Goal: Task Accomplishment & Management: Complete application form

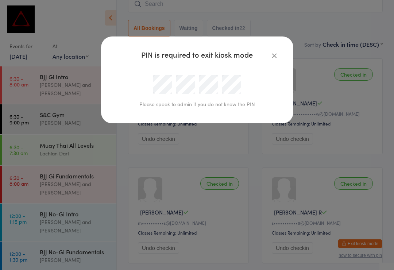
scroll to position [287, 0]
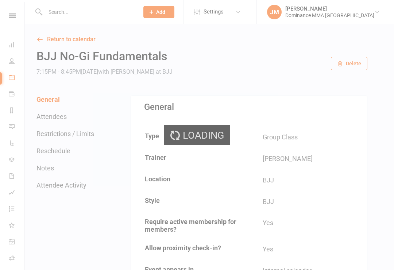
click at [71, 9] on div "Loading" at bounding box center [197, 135] width 394 height 270
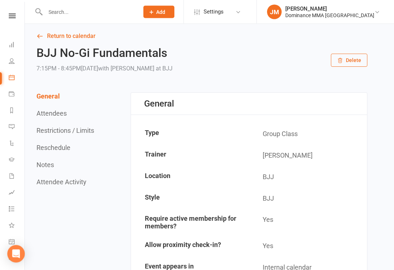
click at [64, 14] on input "text" at bounding box center [88, 12] width 91 height 10
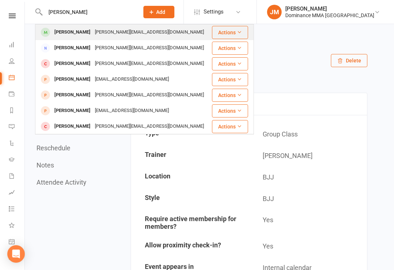
type input "[PERSON_NAME]"
click at [67, 32] on div "[PERSON_NAME]" at bounding box center [72, 32] width 40 height 11
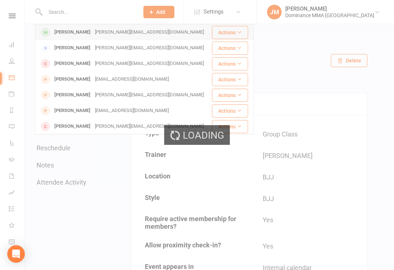
scroll to position [3, 0]
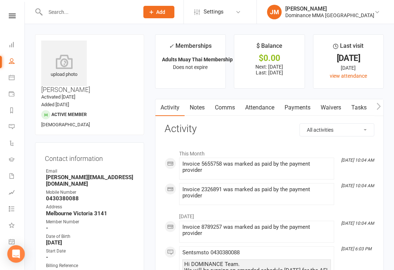
click at [335, 106] on link "Waivers" at bounding box center [330, 107] width 31 height 17
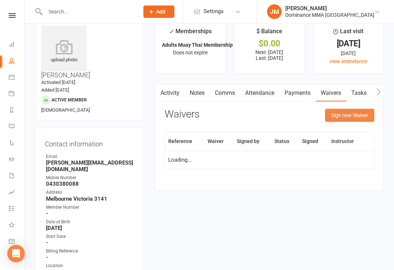
click at [349, 112] on button "Sign new Waiver" at bounding box center [349, 115] width 49 height 13
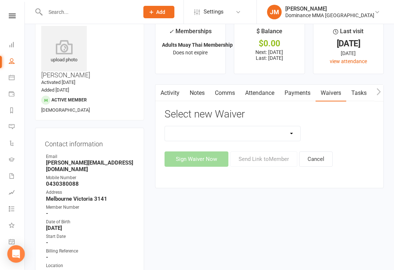
click at [291, 132] on select "Member | Cancellation | Adults Member | Injury Report Form (FOH staff use only)…" at bounding box center [233, 133] width 136 height 15
select select "7287"
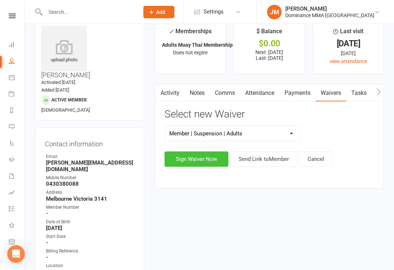
click at [190, 155] on button "Sign Waiver Now" at bounding box center [196, 158] width 64 height 15
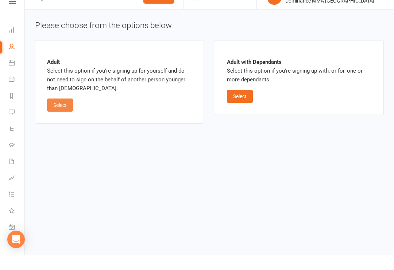
click at [59, 113] on button "Select" at bounding box center [60, 119] width 26 height 13
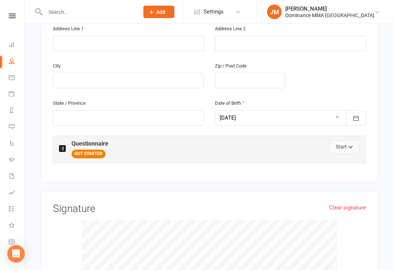
click at [337, 141] on button "Start" at bounding box center [344, 147] width 30 height 13
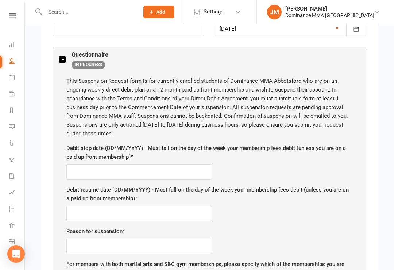
scroll to position [353, 0]
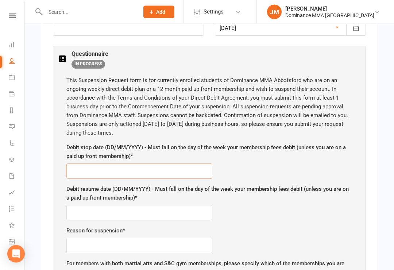
click at [192, 164] on input "text" at bounding box center [139, 171] width 146 height 15
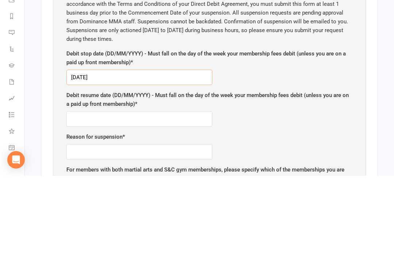
type input "[DATE]"
click at [174, 205] on input "text" at bounding box center [139, 212] width 146 height 15
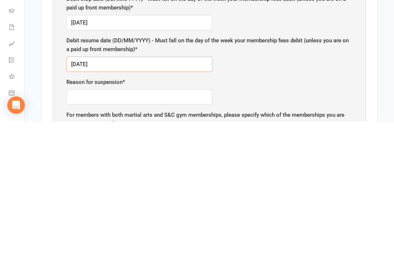
scroll to position [353, 0]
type input "[DATE]"
click at [190, 238] on input "text" at bounding box center [139, 245] width 146 height 15
type input "H"
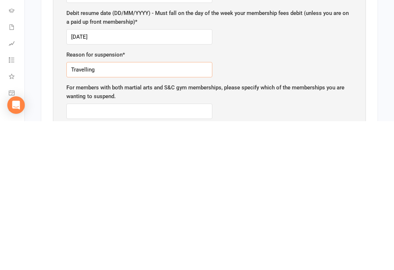
scroll to position [383, 0]
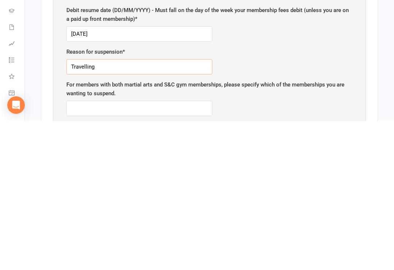
type input "Travelling"
click at [139, 229] on div "For members with both martial arts and S&C gym memberships, please specify whic…" at bounding box center [209, 247] width 286 height 36
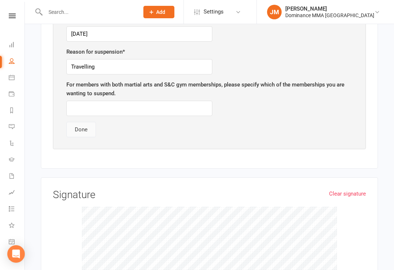
click at [81, 122] on button "Done" at bounding box center [81, 129] width 30 height 15
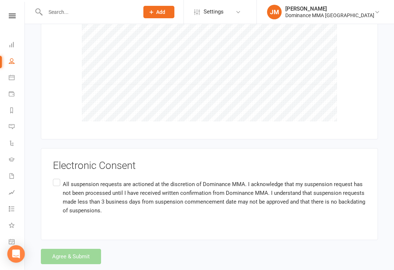
click at [54, 177] on label "All suspension requests are actioned at the discretion of Dominance MMA. I ackn…" at bounding box center [209, 197] width 313 height 40
click at [54, 177] on input "All suspension requests are actioned at the discretion of Dominance MMA. I ackn…" at bounding box center [55, 177] width 5 height 0
click at [87, 249] on button "Agree & Submit" at bounding box center [71, 256] width 60 height 15
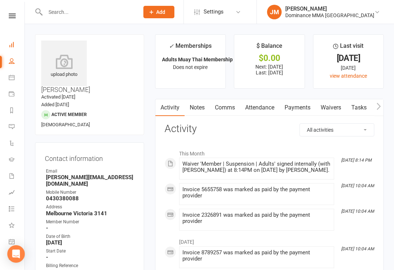
click at [12, 37] on link "Dashboard" at bounding box center [17, 45] width 16 height 16
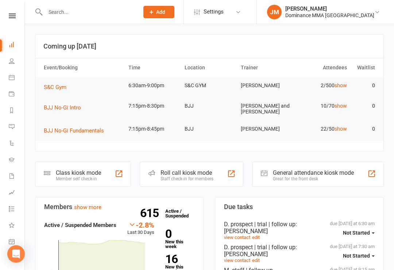
click at [79, 126] on button "BJJ No-Gi Fundamentals" at bounding box center [76, 130] width 65 height 9
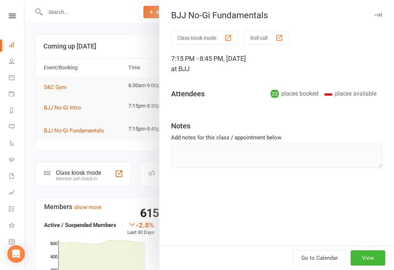
click at [74, 151] on div at bounding box center [209, 135] width 369 height 270
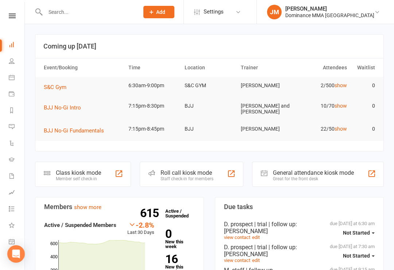
click at [77, 172] on div "Class kiosk mode" at bounding box center [78, 172] width 45 height 7
